Goal: Task Accomplishment & Management: Manage account settings

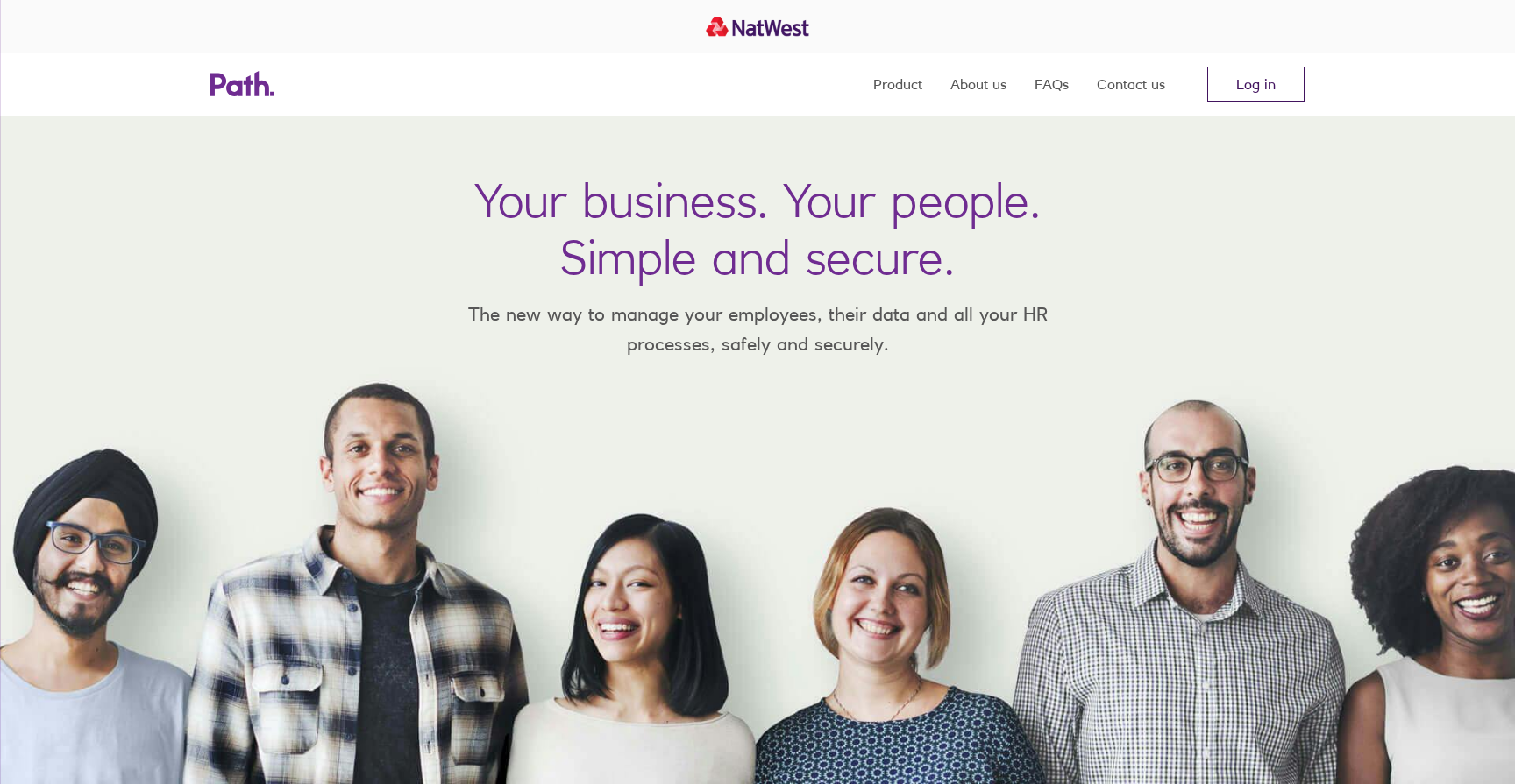
click at [1232, 88] on link "Log in" at bounding box center [1256, 84] width 98 height 35
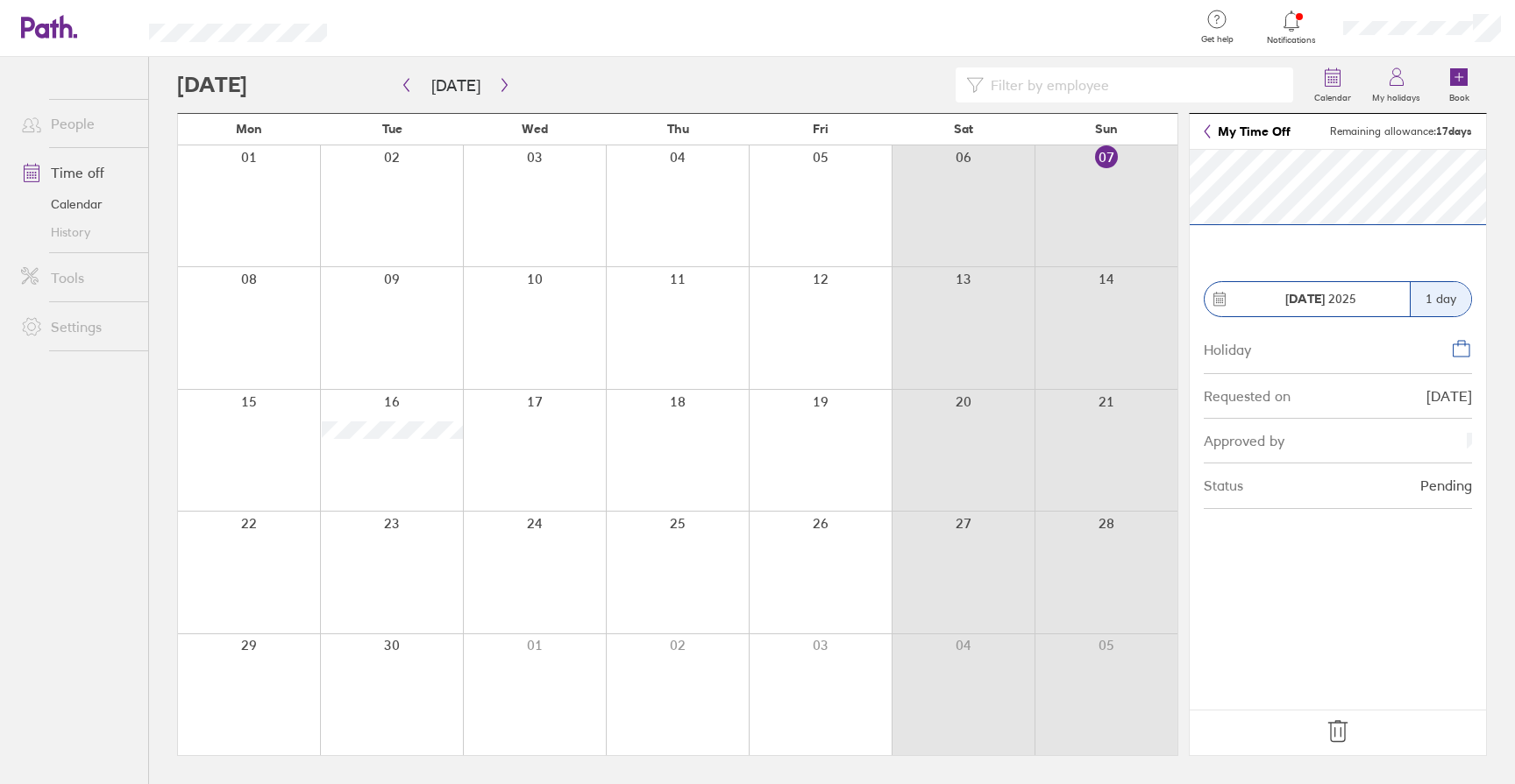
click at [1325, 720] on icon at bounding box center [1338, 732] width 28 height 28
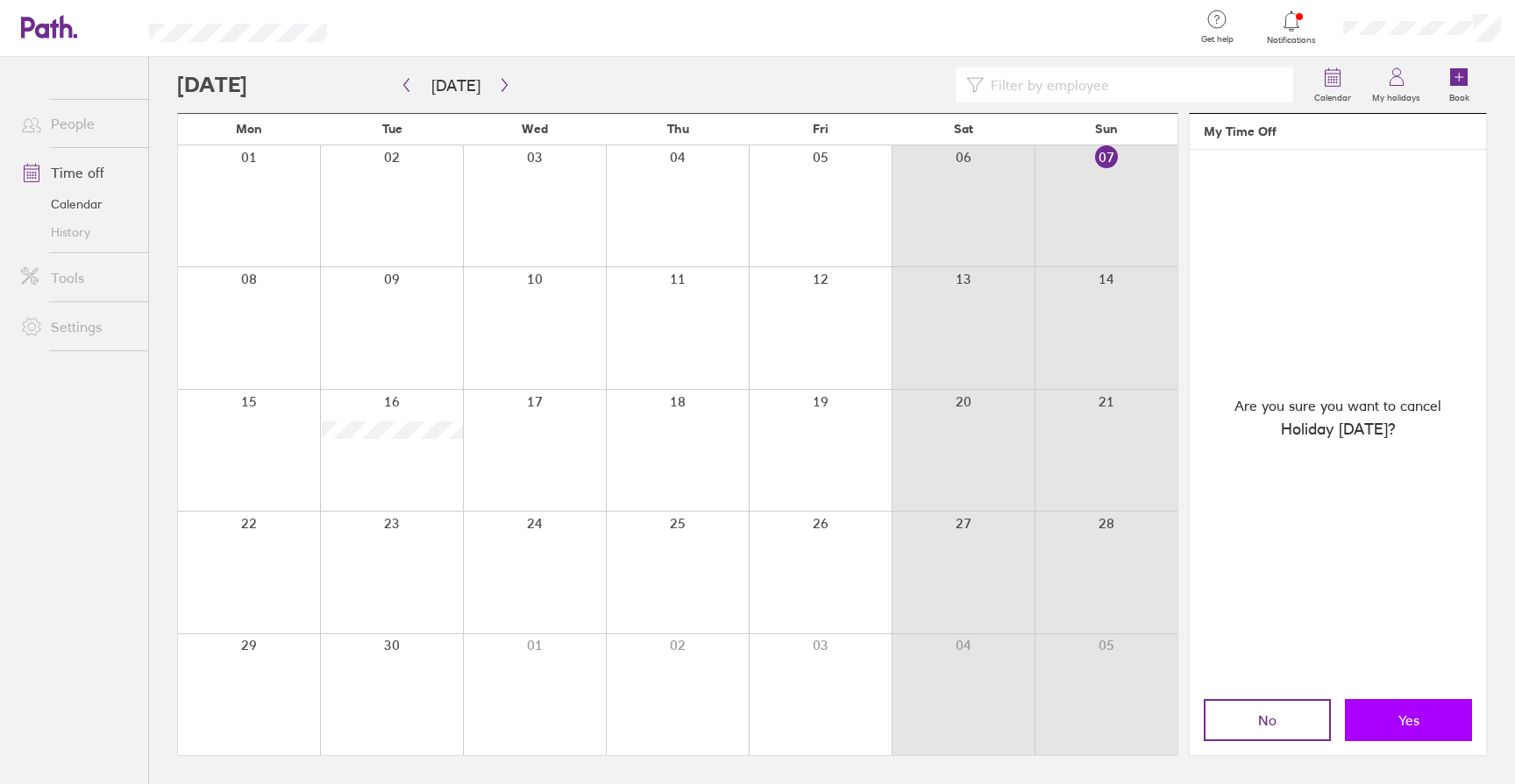
click at [1395, 714] on button "Yes" at bounding box center [1408, 720] width 127 height 42
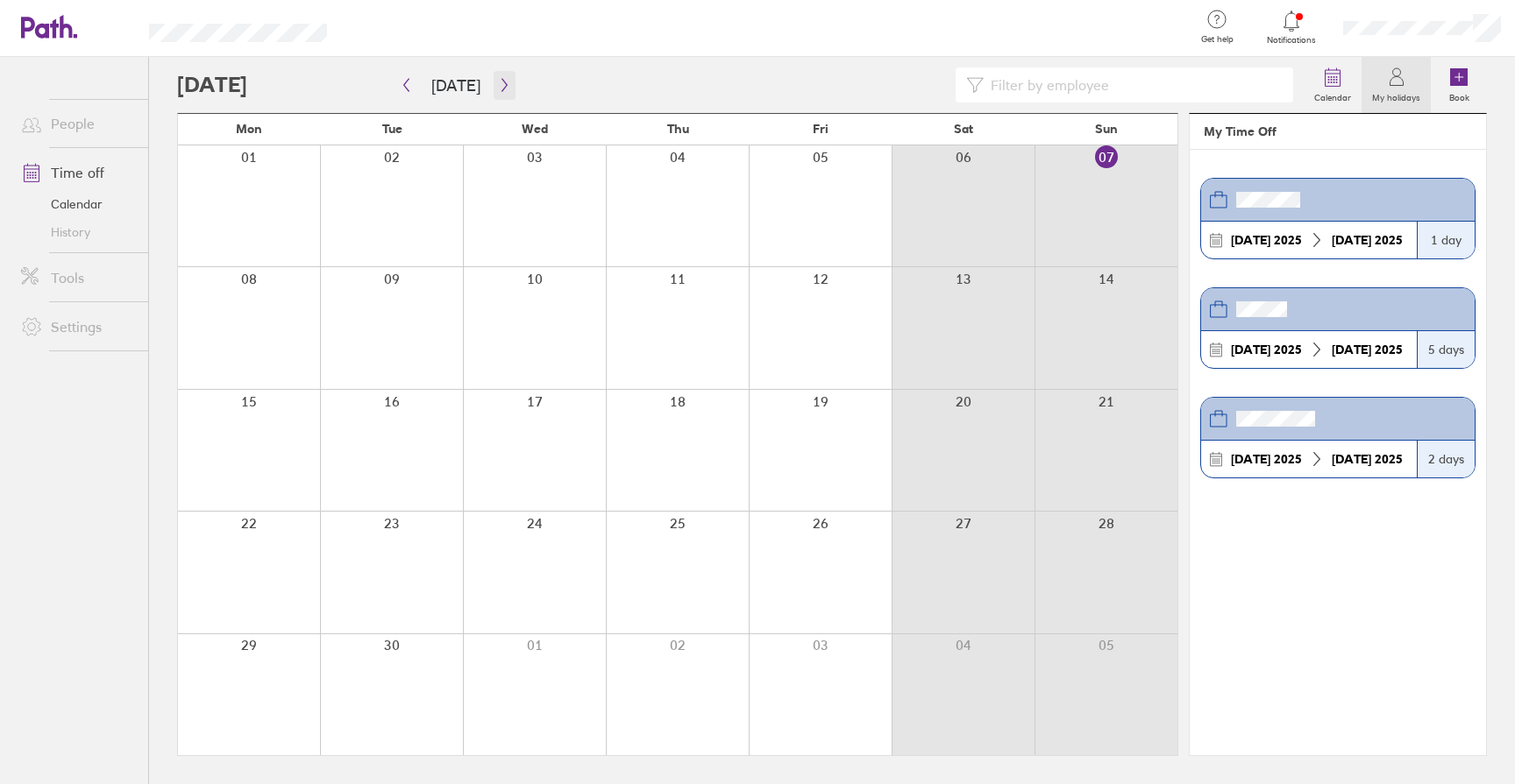
click at [502, 86] on icon "button" at bounding box center [504, 85] width 13 height 14
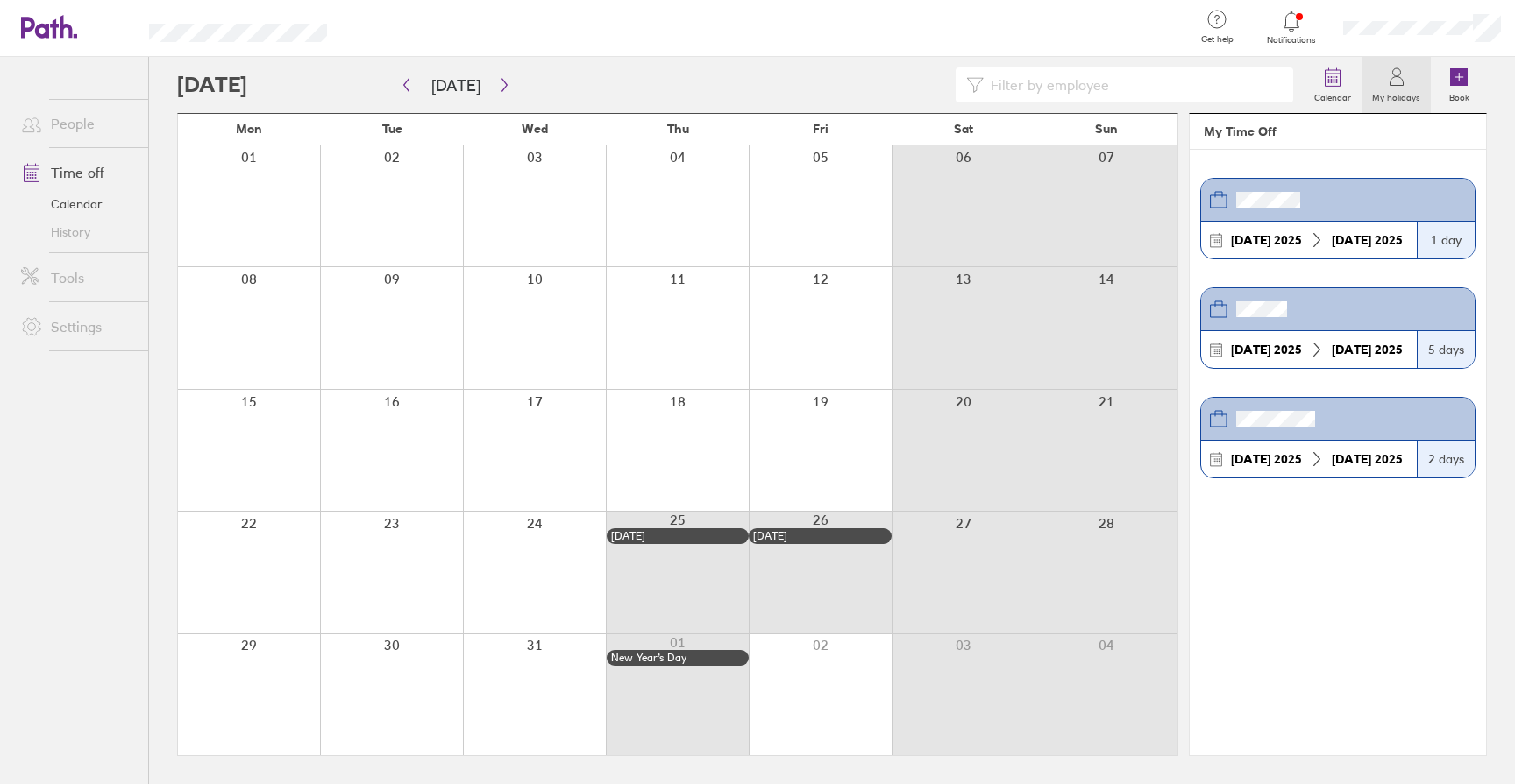
click at [80, 204] on link "Calendar" at bounding box center [77, 205] width 141 height 28
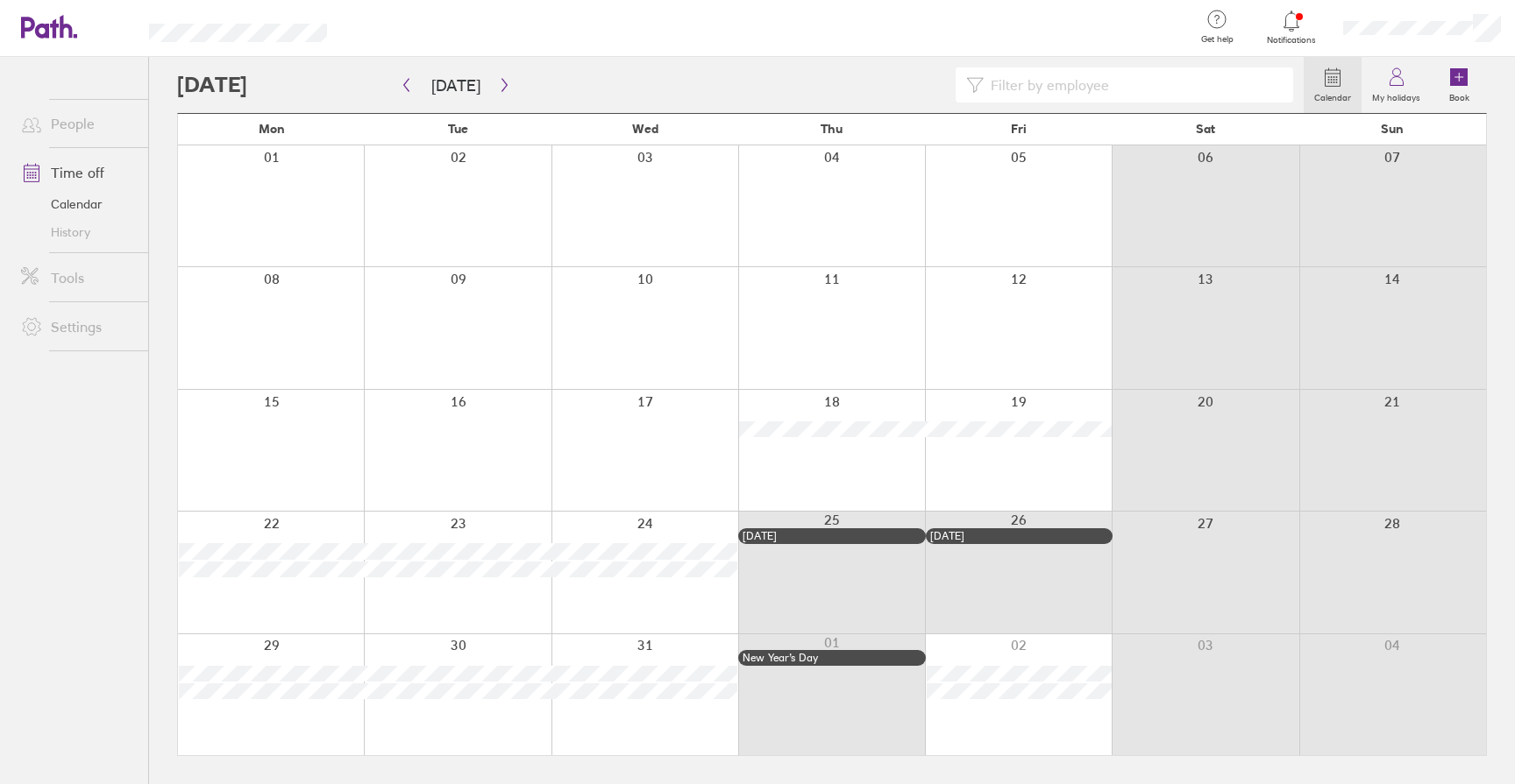
click at [785, 458] on div at bounding box center [831, 450] width 187 height 121
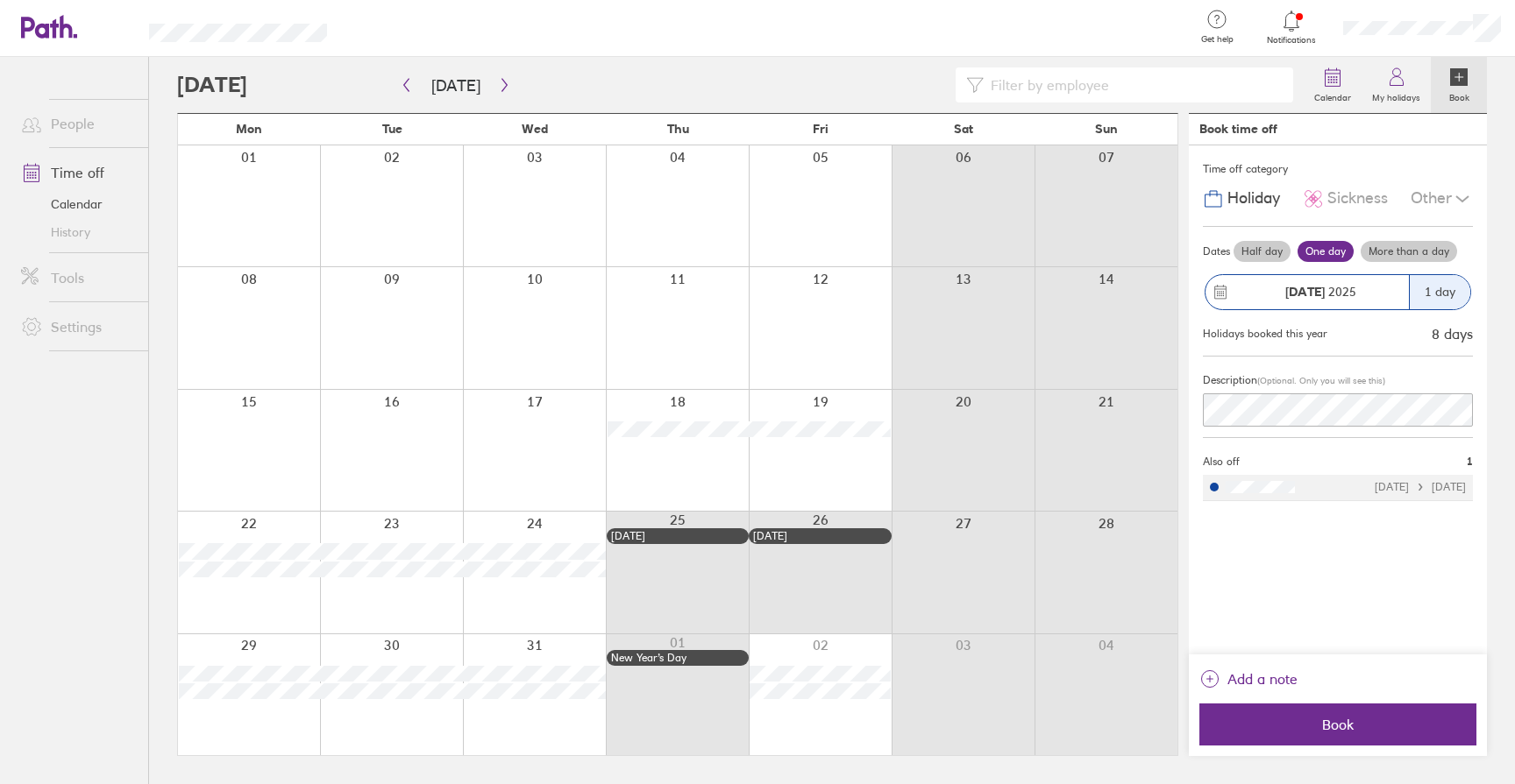
click at [1399, 252] on label "More than a day" at bounding box center [1409, 252] width 97 height 21
click at [0, 0] on input "More than a day" at bounding box center [0, 0] width 0 height 0
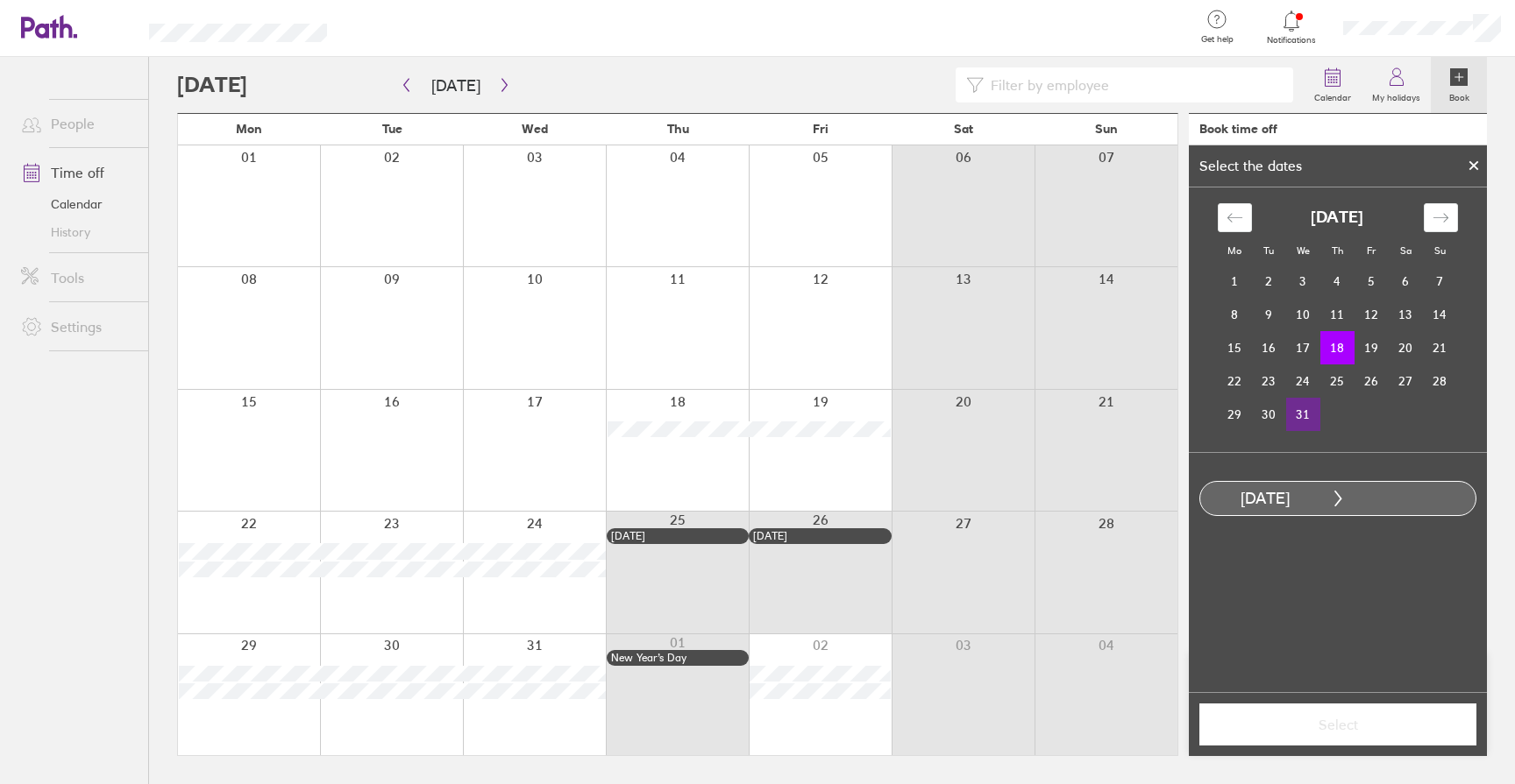
click at [1306, 421] on td "31" at bounding box center [1303, 414] width 34 height 33
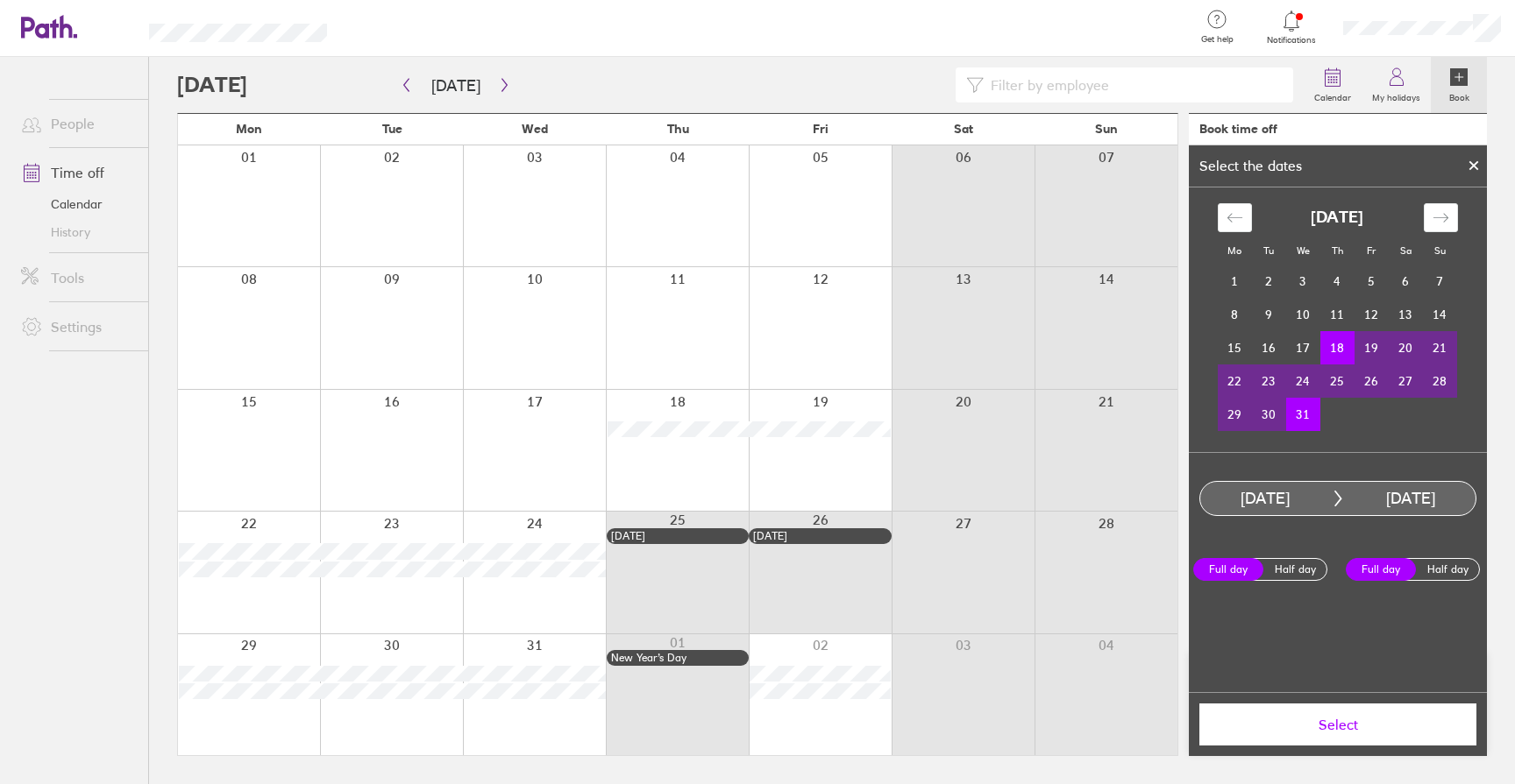
click at [1306, 730] on span "Select" at bounding box center [1337, 725] width 253 height 16
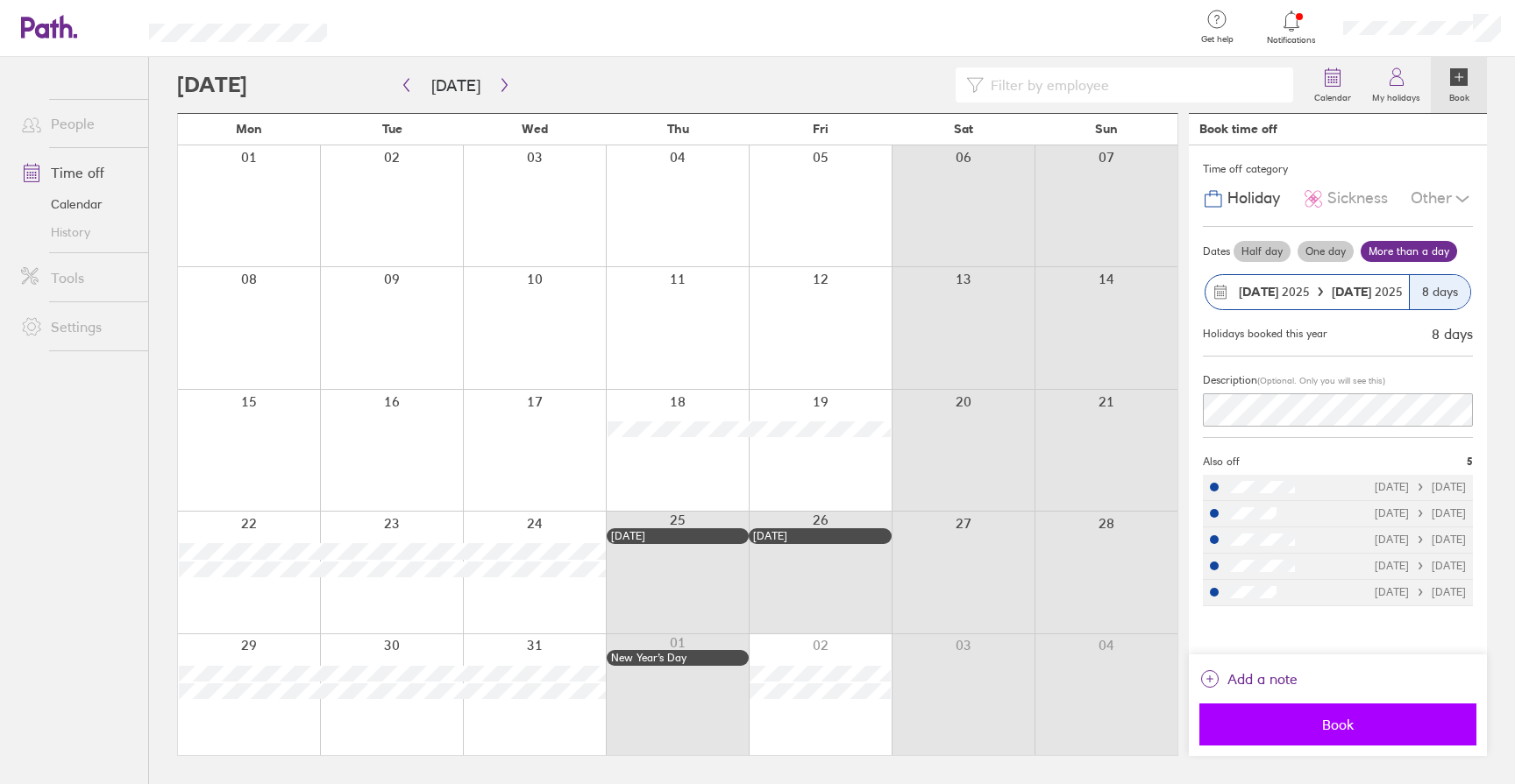
click at [1334, 725] on span "Book" at bounding box center [1337, 725] width 253 height 16
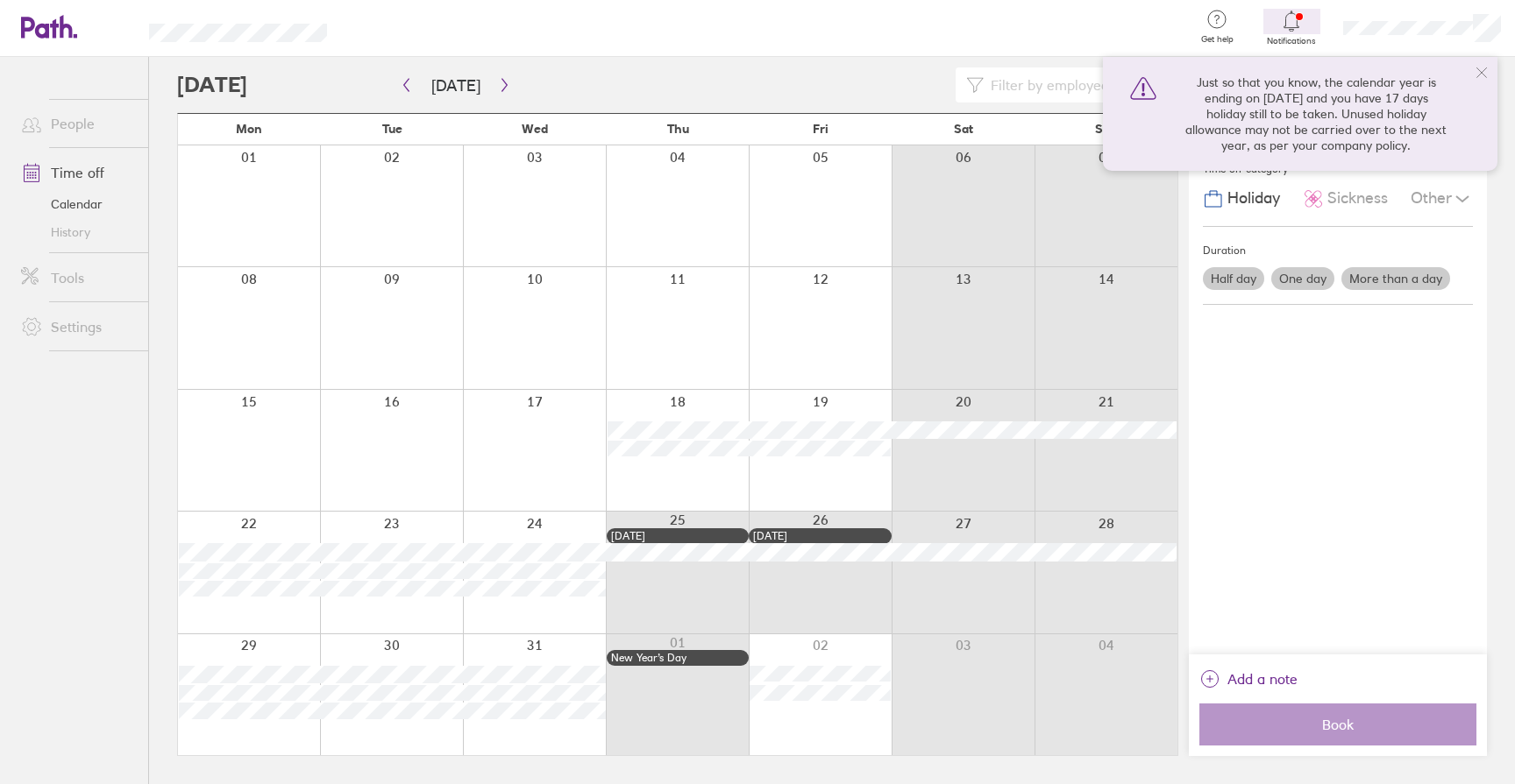
click at [1482, 70] on icon at bounding box center [1481, 72] width 14 height 14
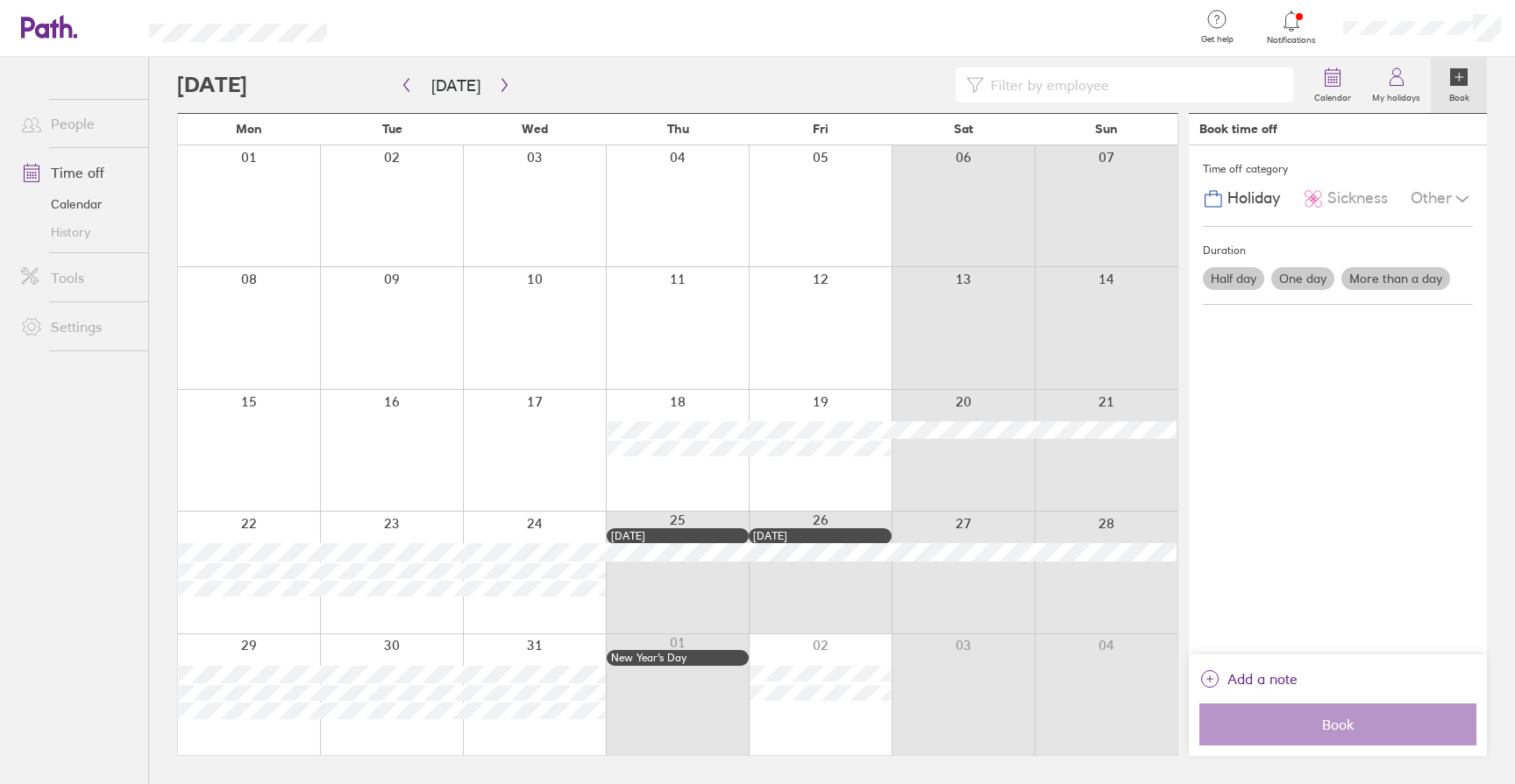
click at [798, 713] on div at bounding box center [820, 695] width 143 height 121
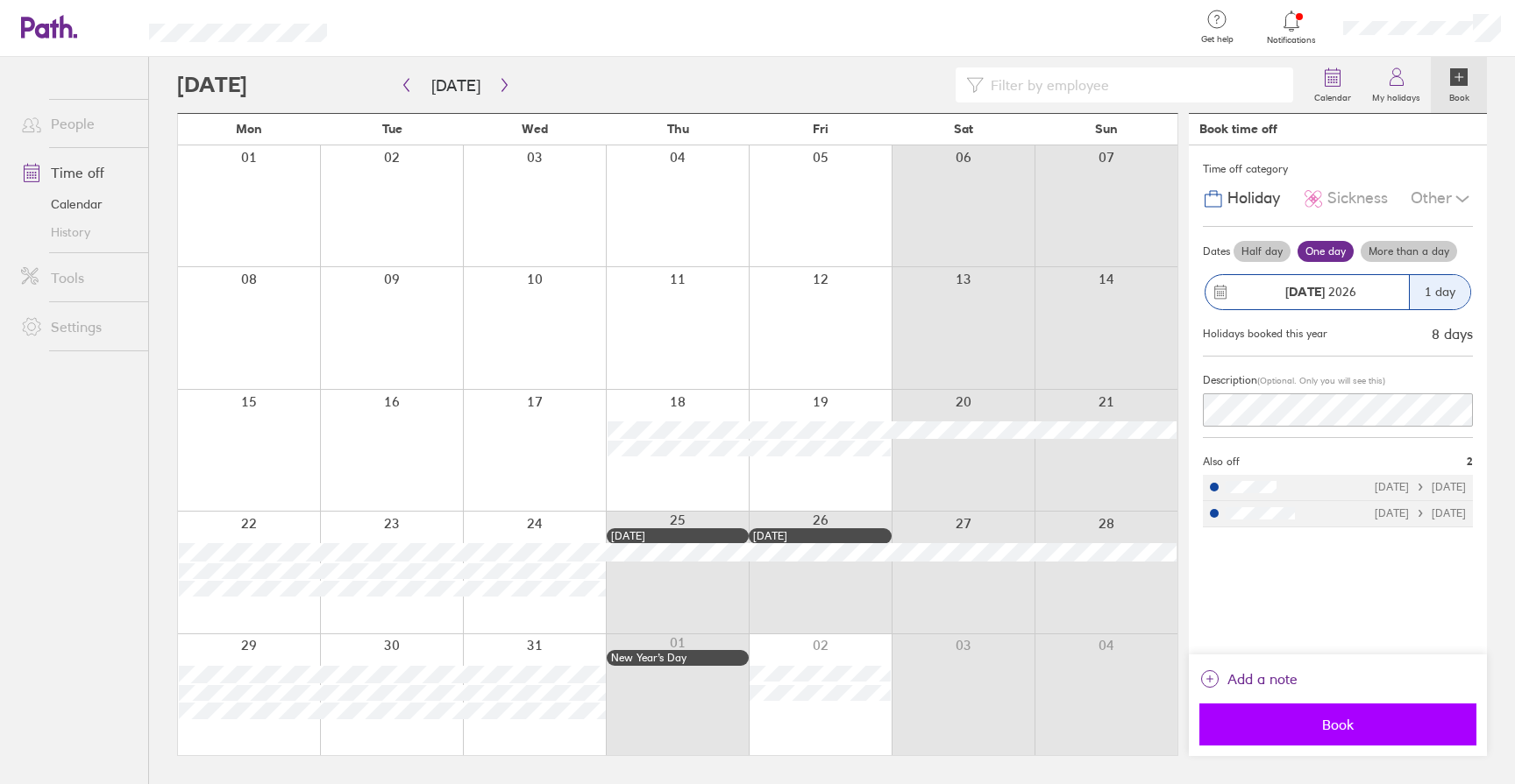
click at [1319, 731] on span "Book" at bounding box center [1337, 725] width 253 height 16
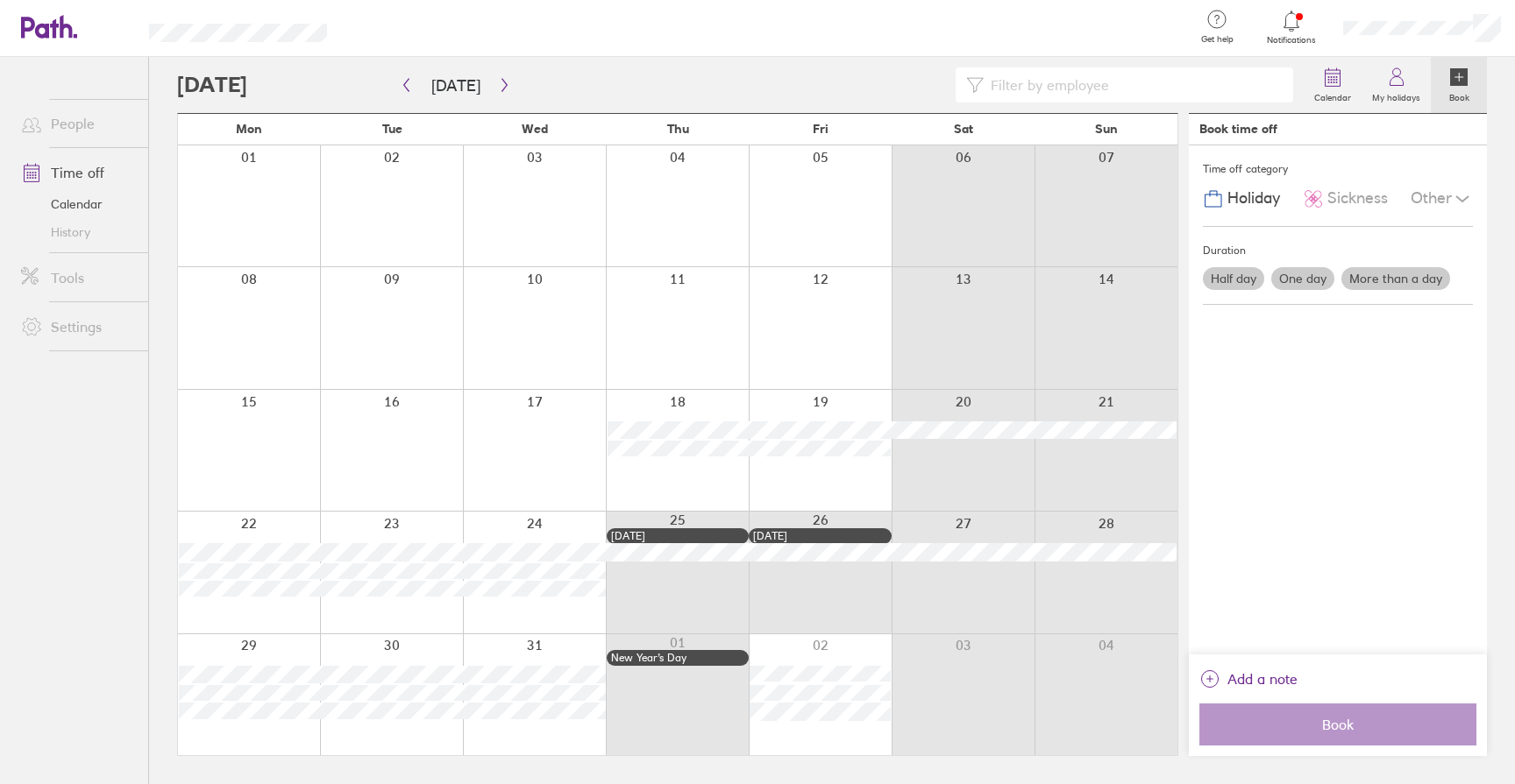
click at [817, 204] on div at bounding box center [820, 206] width 143 height 121
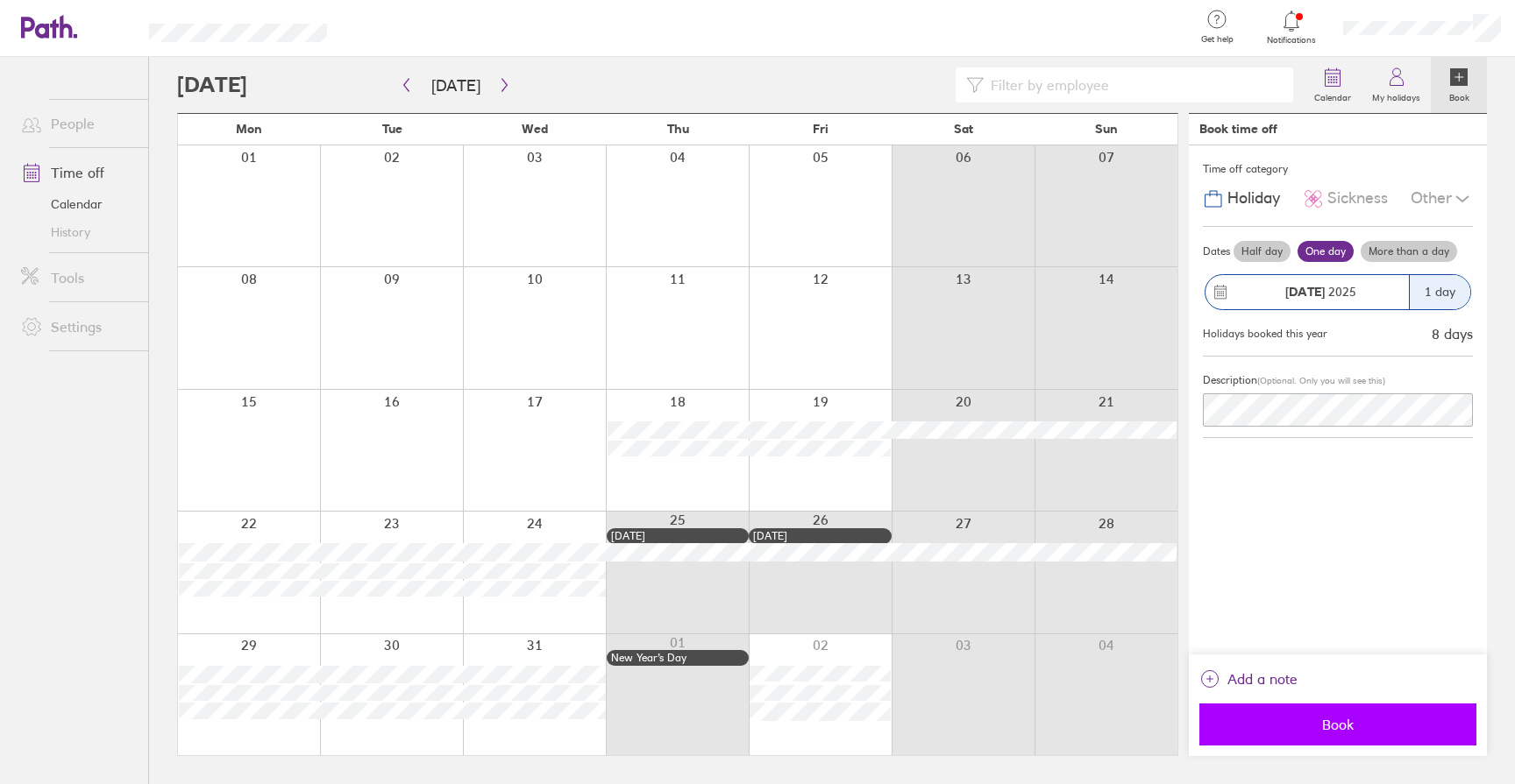
click at [1366, 730] on span "Book" at bounding box center [1337, 725] width 253 height 16
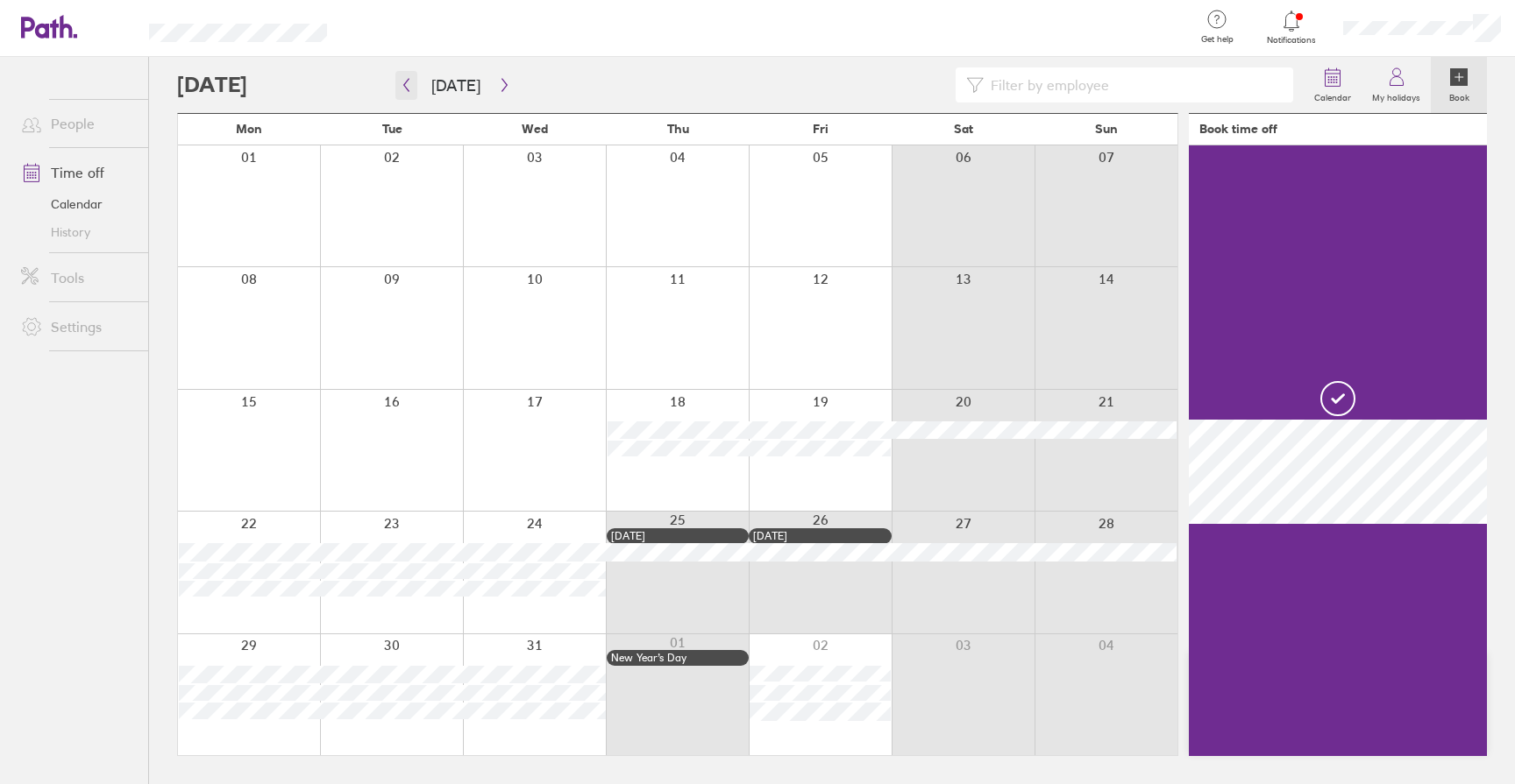
click at [410, 81] on icon "button" at bounding box center [407, 85] width 13 height 14
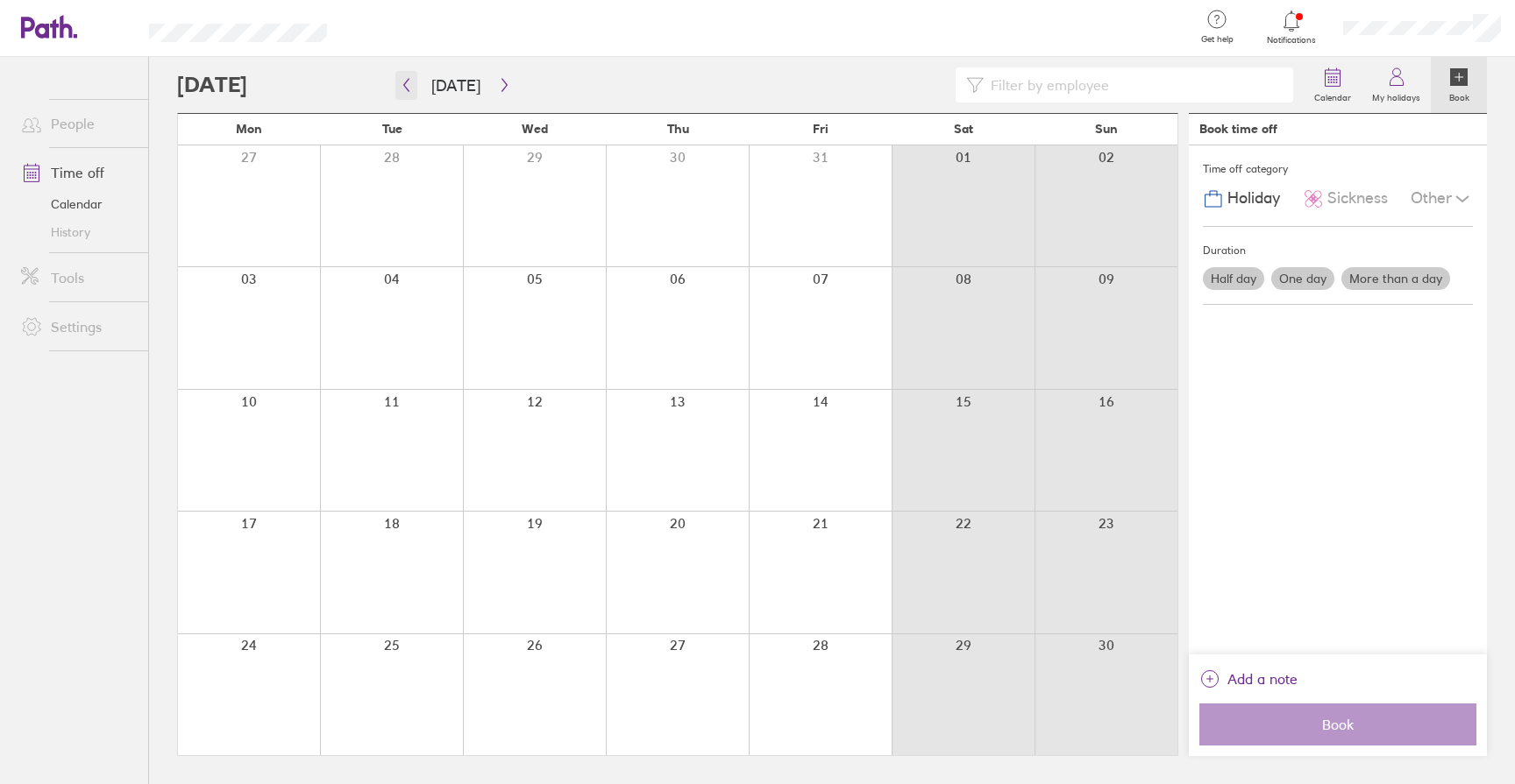
click at [410, 81] on icon "button" at bounding box center [407, 85] width 13 height 14
click at [263, 684] on div at bounding box center [248, 695] width 142 height 121
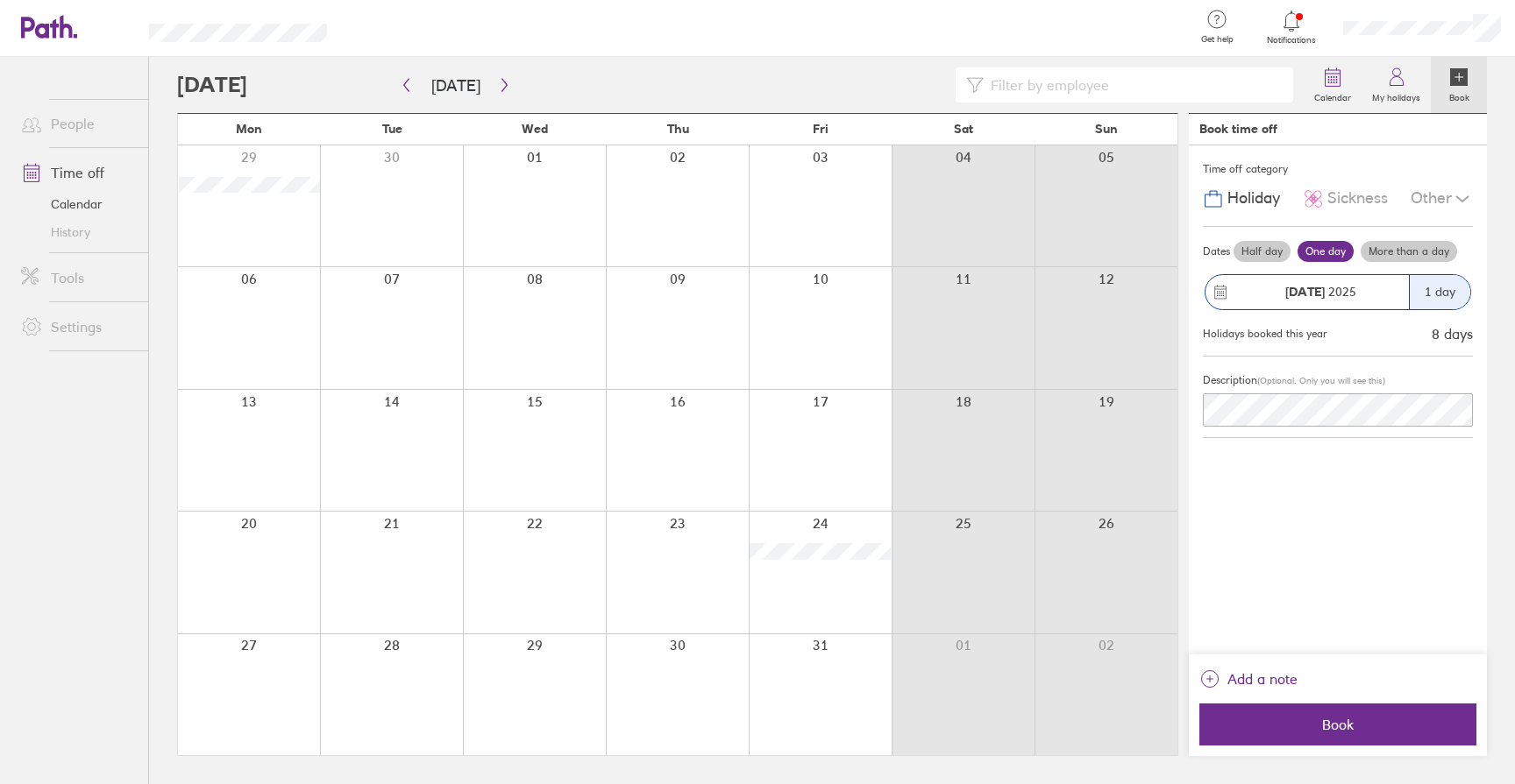
click at [1415, 253] on label "More than a day" at bounding box center [1409, 252] width 97 height 21
click at [0, 0] on input "More than a day" at bounding box center [0, 0] width 0 height 0
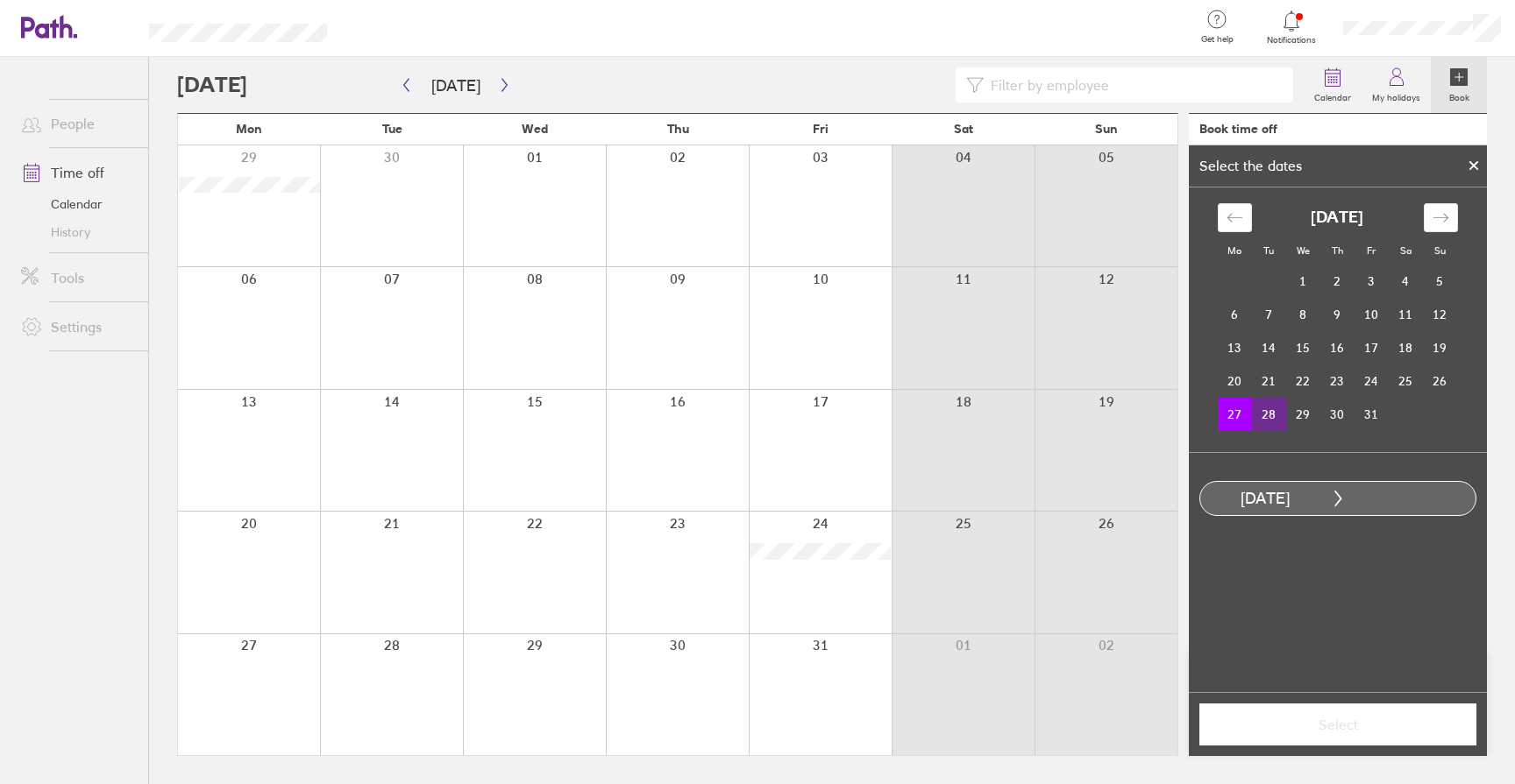
click at [1266, 418] on td "28" at bounding box center [1269, 414] width 34 height 33
click at [1331, 728] on span "Select" at bounding box center [1337, 725] width 253 height 16
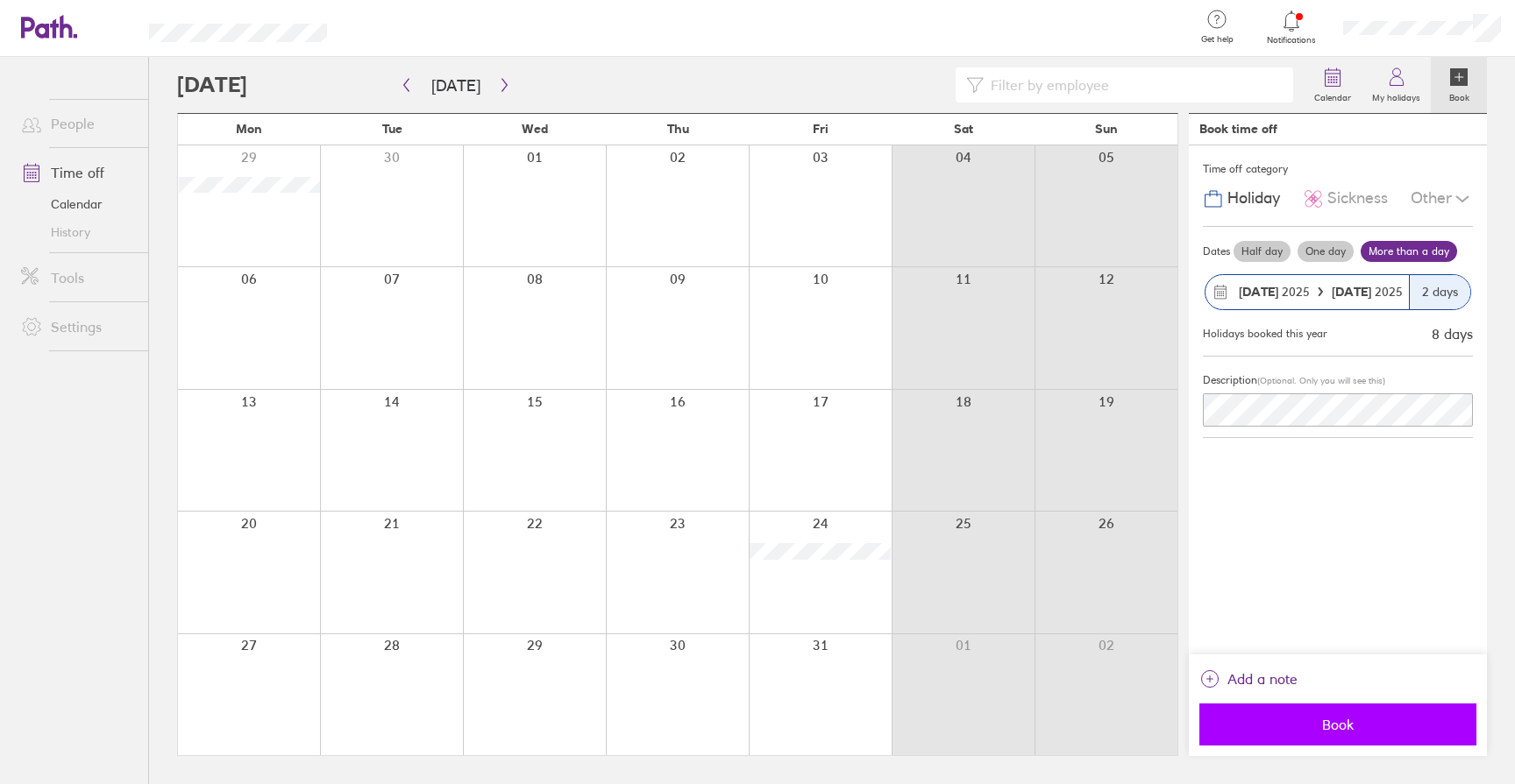
click at [1330, 718] on span "Book" at bounding box center [1337, 725] width 253 height 16
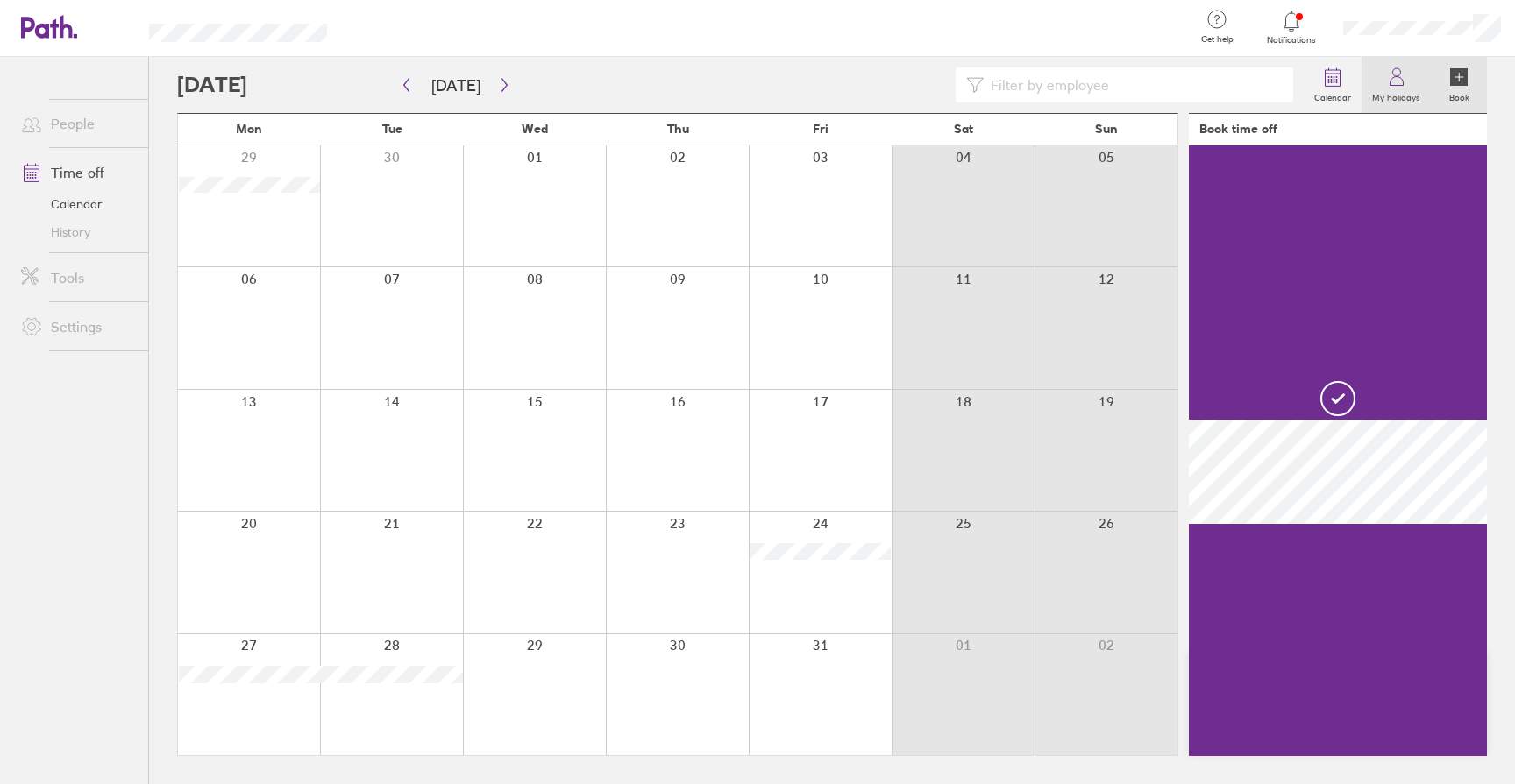
click at [1382, 86] on link "My holidays" at bounding box center [1397, 85] width 70 height 56
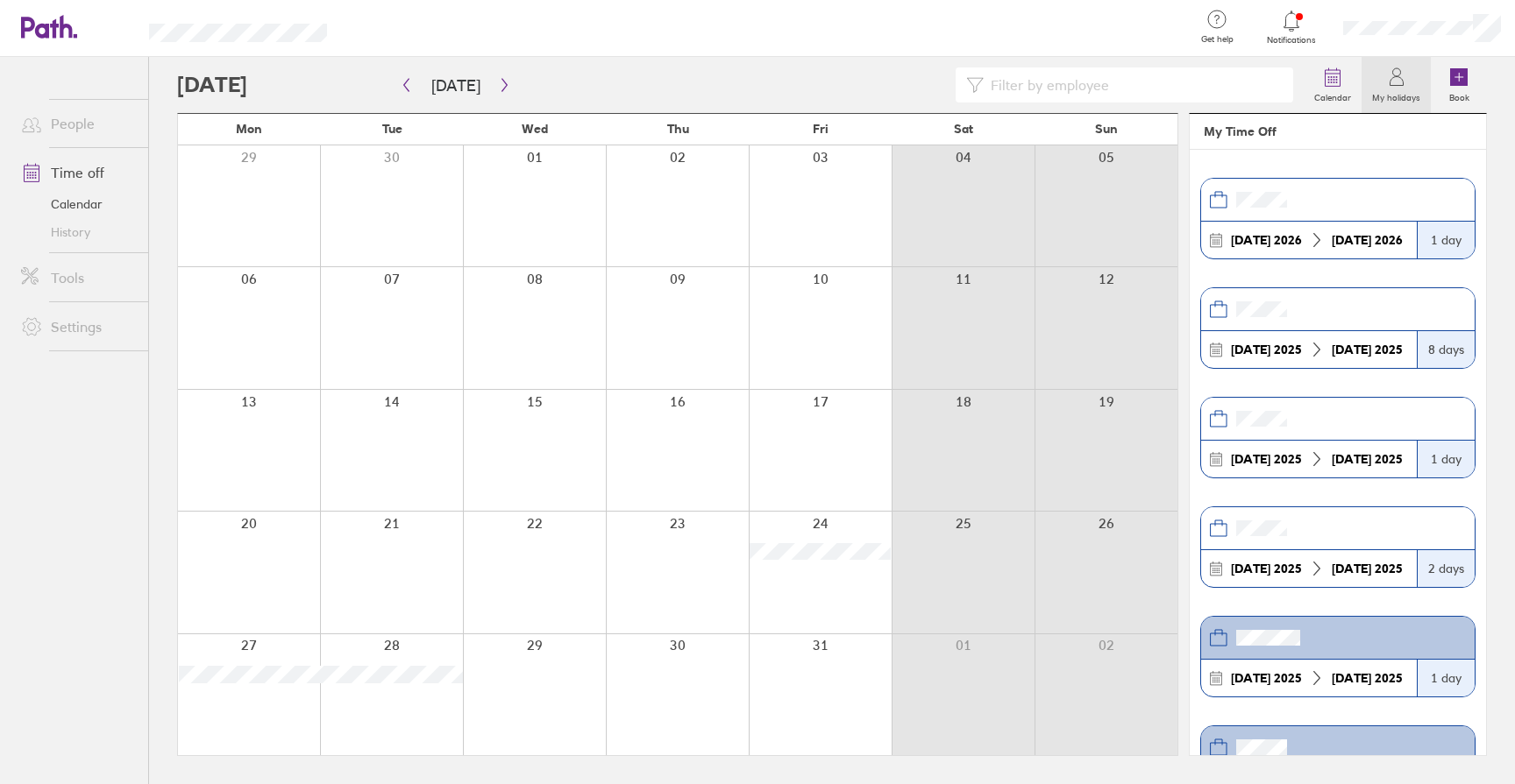
click at [1479, 13] on div at bounding box center [1422, 28] width 186 height 56
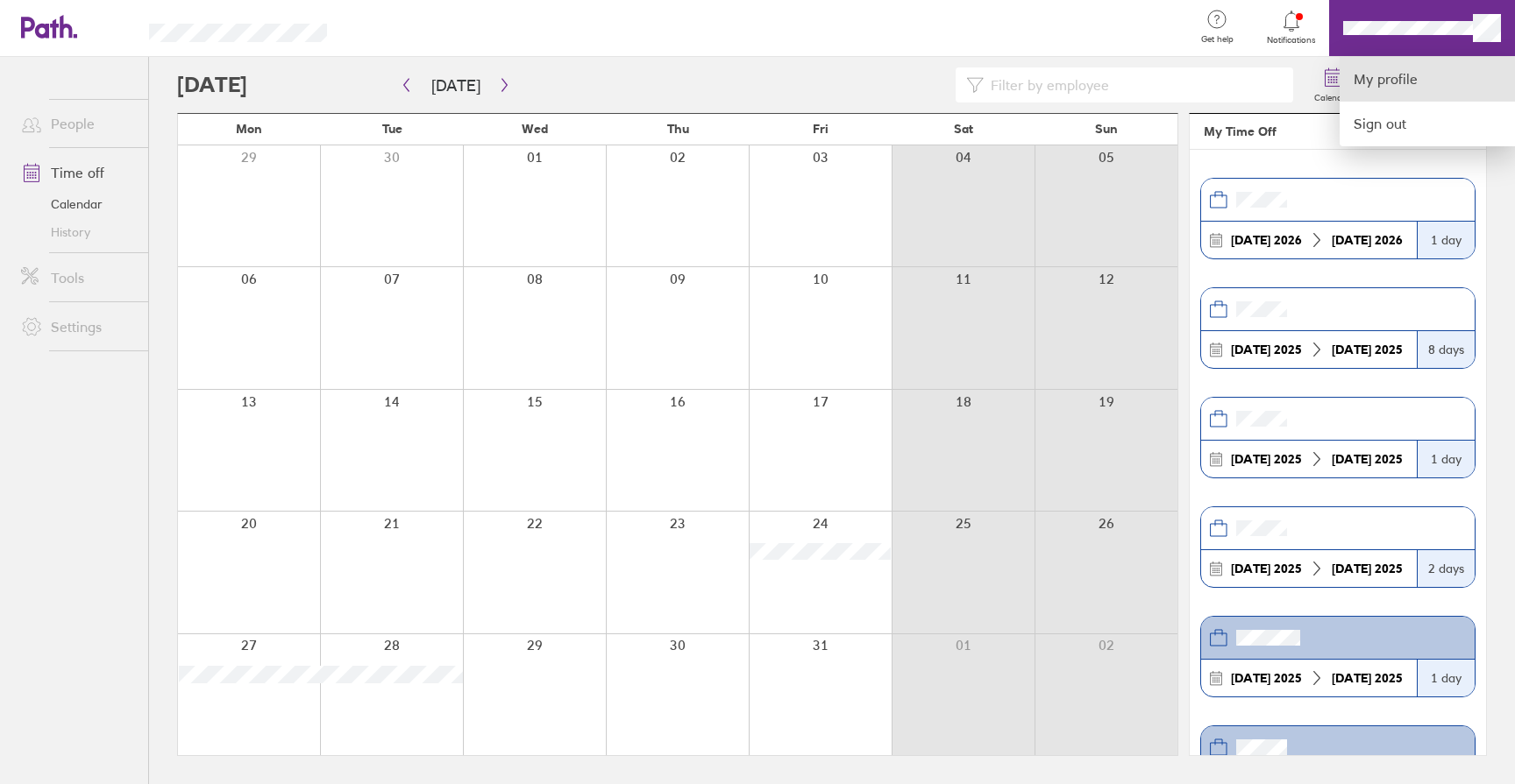
click at [1397, 69] on link "My profile" at bounding box center [1427, 80] width 176 height 45
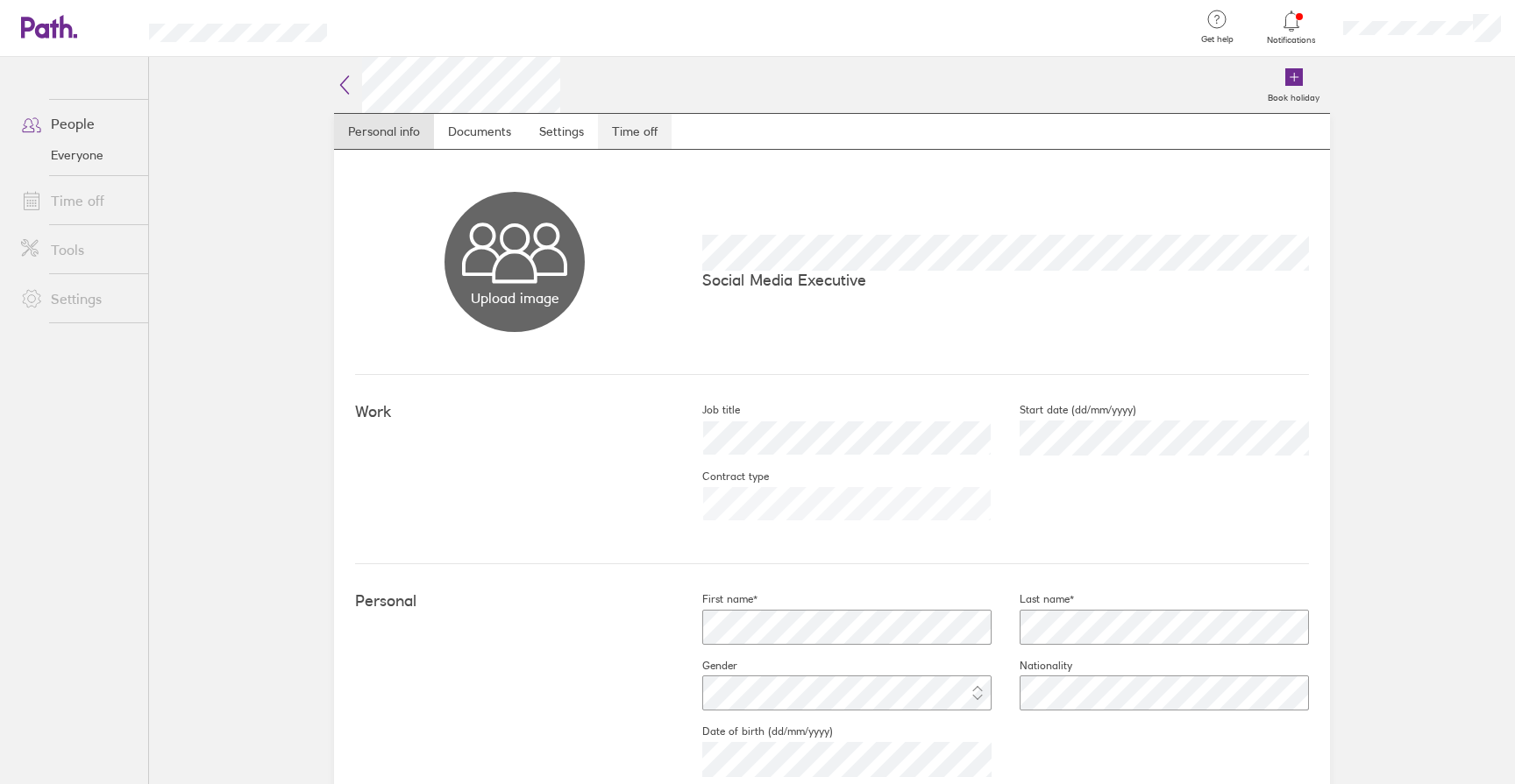
click at [612, 134] on link "Time off" at bounding box center [635, 131] width 73 height 35
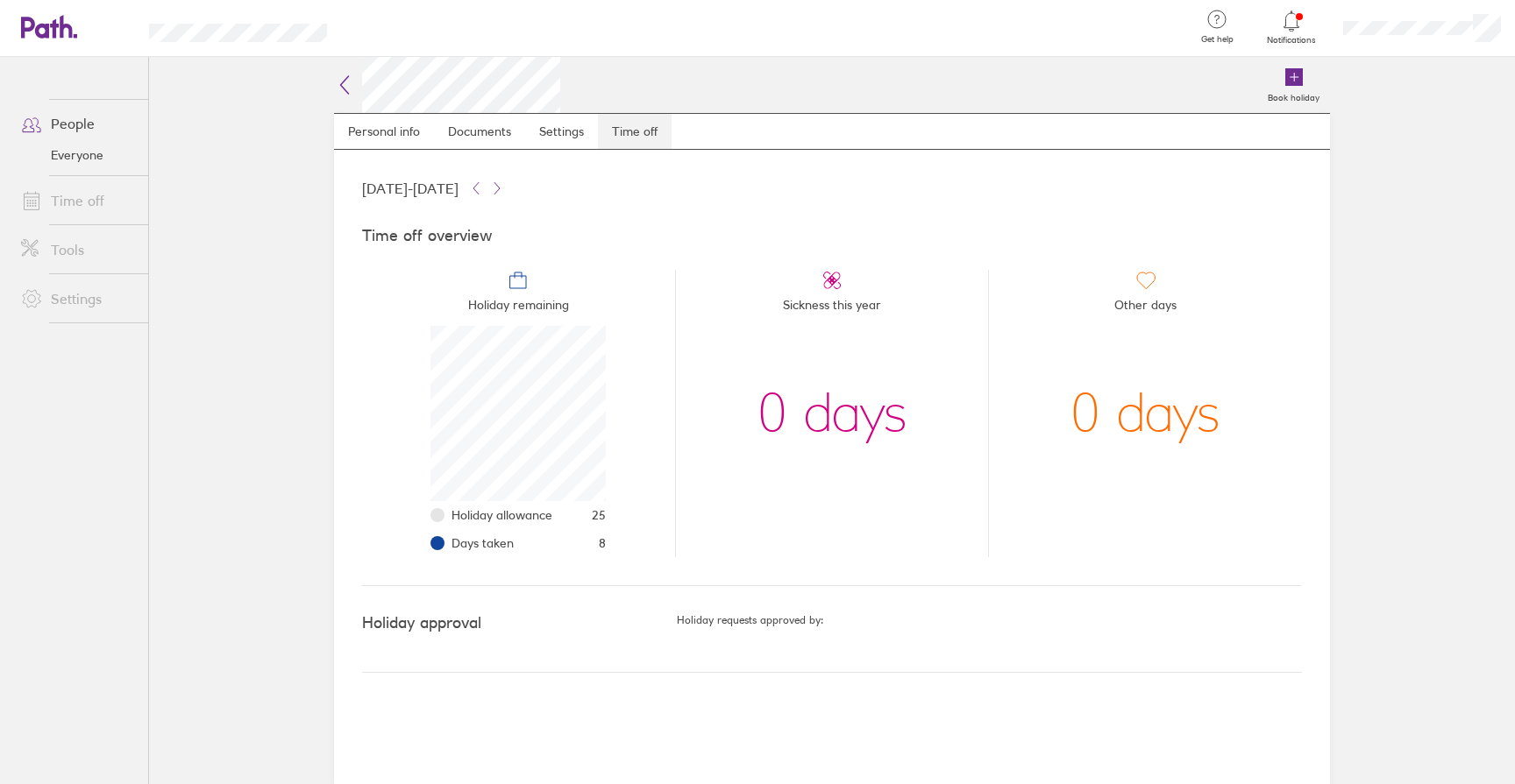
scroll to position [176, 176]
click at [346, 92] on icon at bounding box center [345, 85] width 21 height 21
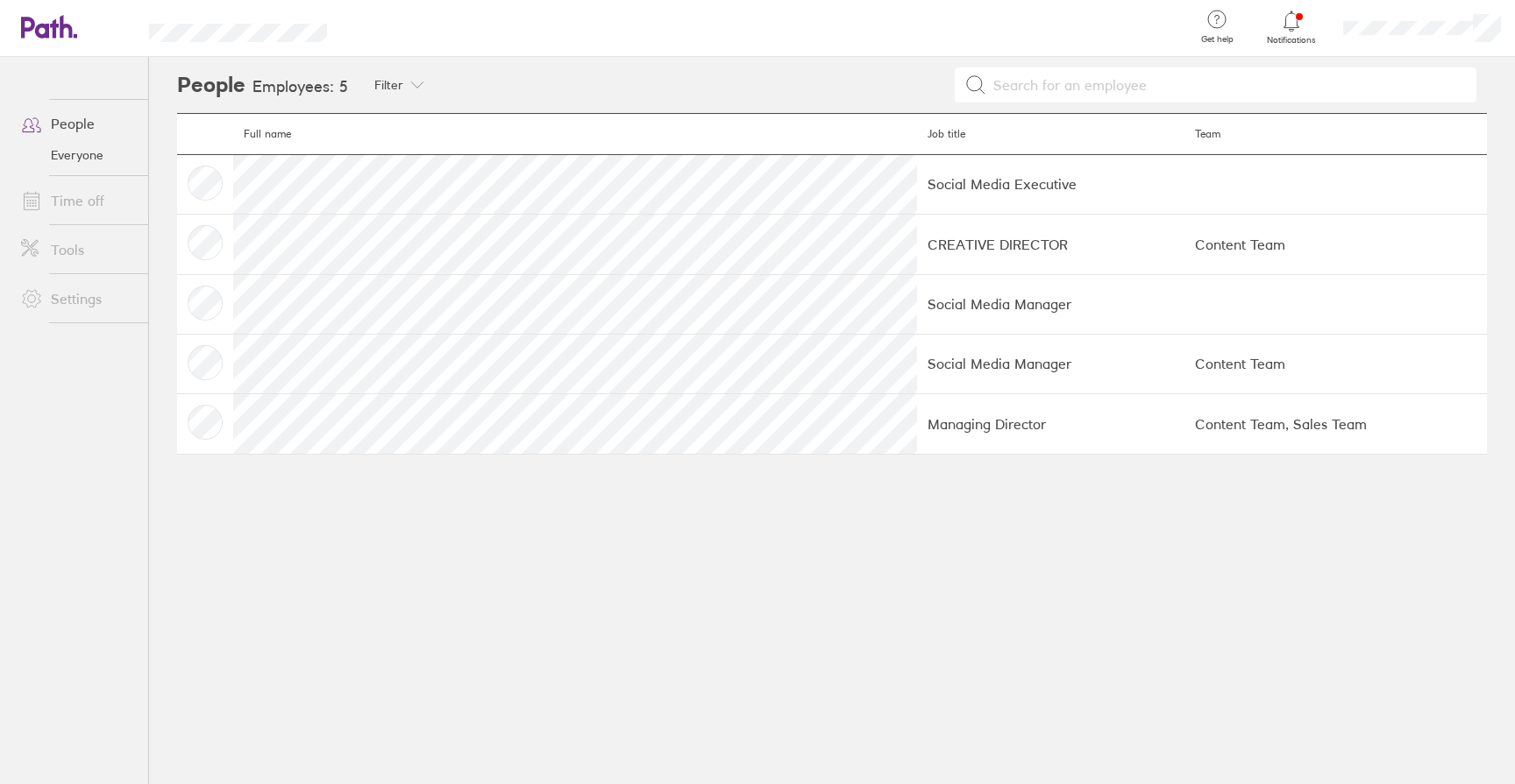
click at [85, 204] on link "Time off" at bounding box center [77, 200] width 141 height 35
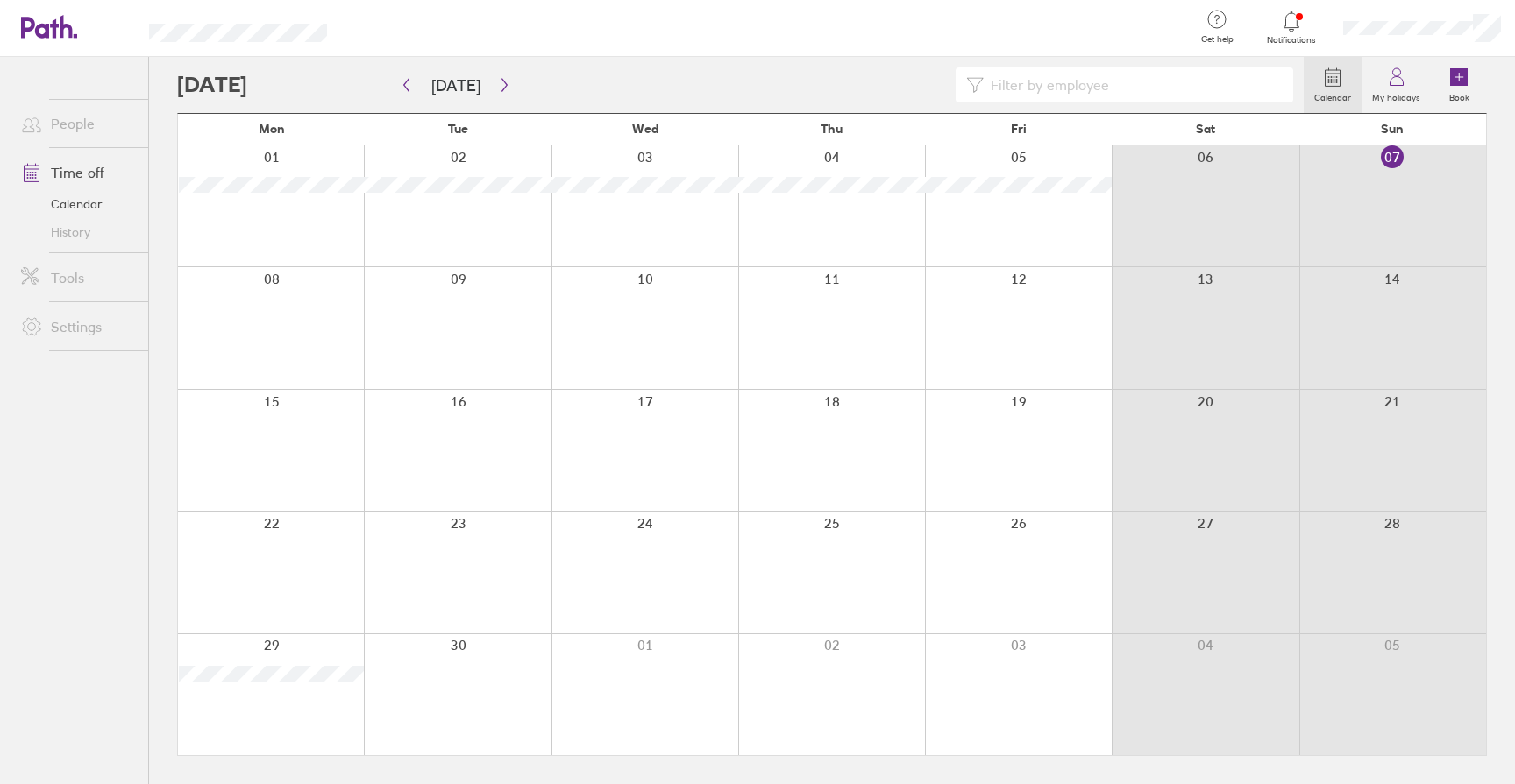
click at [1330, 88] on label "Calendar" at bounding box center [1333, 95] width 58 height 16
click at [1324, 85] on icon at bounding box center [1333, 77] width 21 height 21
click at [1377, 85] on link "My holidays" at bounding box center [1397, 85] width 70 height 56
